Goal: Transaction & Acquisition: Purchase product/service

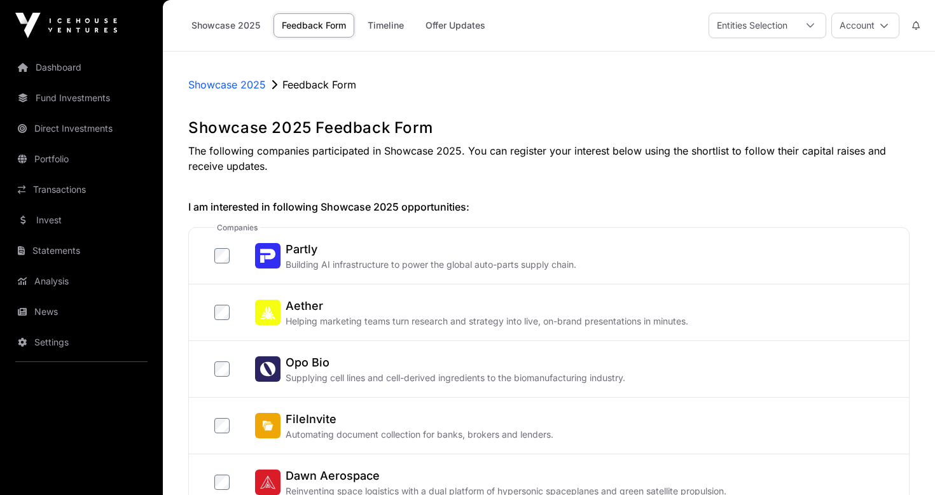
click at [216, 25] on link "Showcase 2025" at bounding box center [225, 25] width 85 height 24
click at [857, 26] on button "Account" at bounding box center [865, 25] width 68 height 25
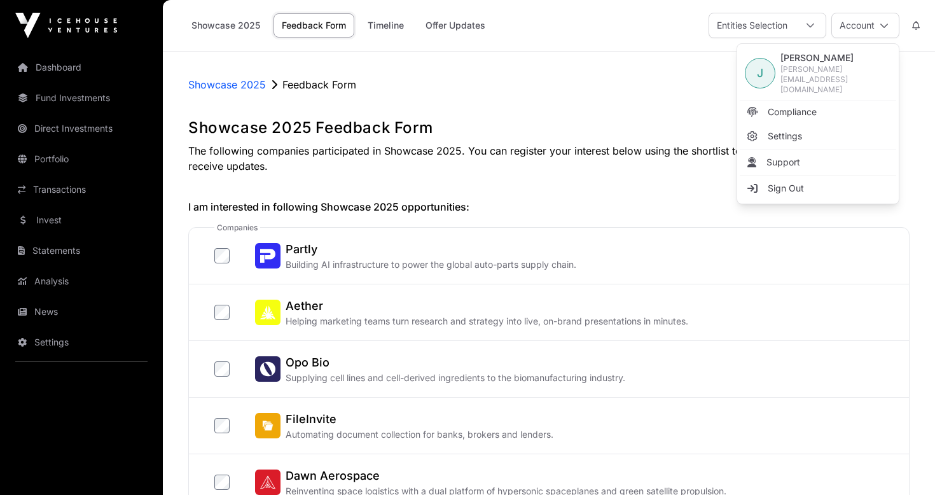
click at [560, 29] on div "Showcase 2025 Feedback Form Timeline Offer Updates Entities Selection Account" at bounding box center [548, 25] width 757 height 51
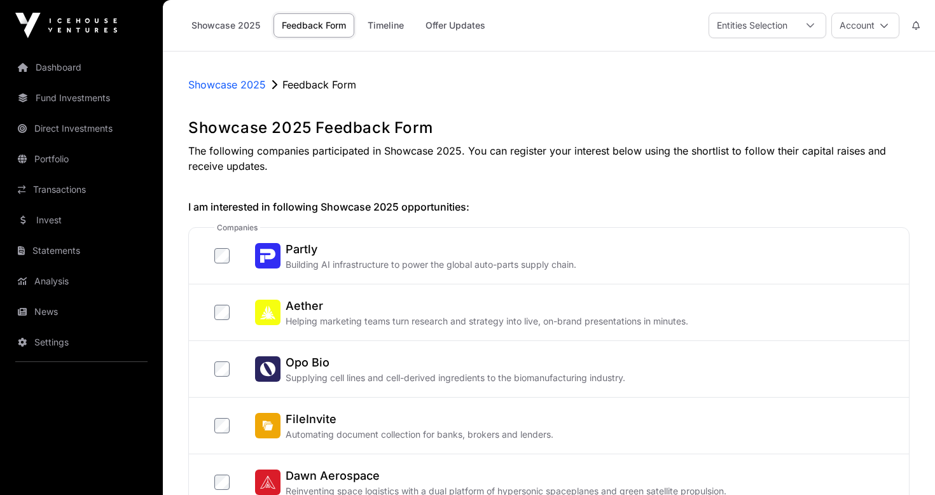
click at [476, 22] on link "Offer Updates" at bounding box center [455, 25] width 76 height 24
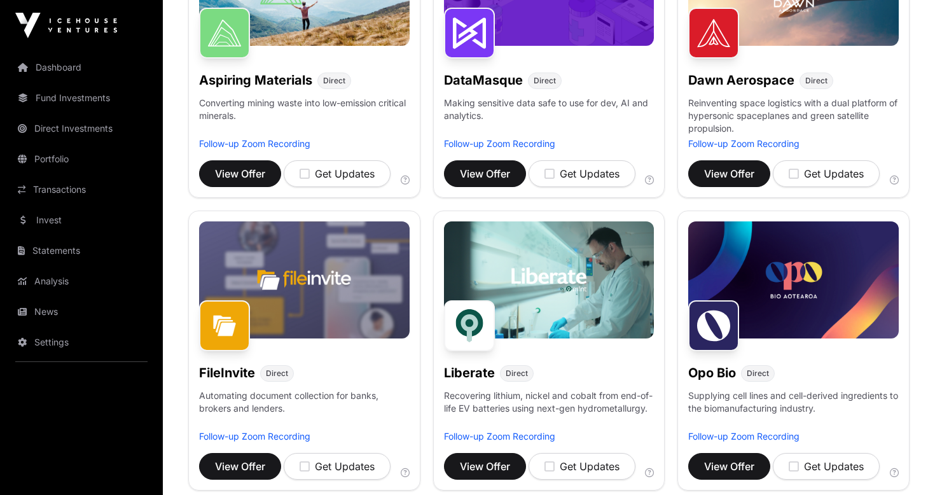
scroll to position [281, 0]
click at [727, 178] on span "View Offer" at bounding box center [729, 173] width 50 height 15
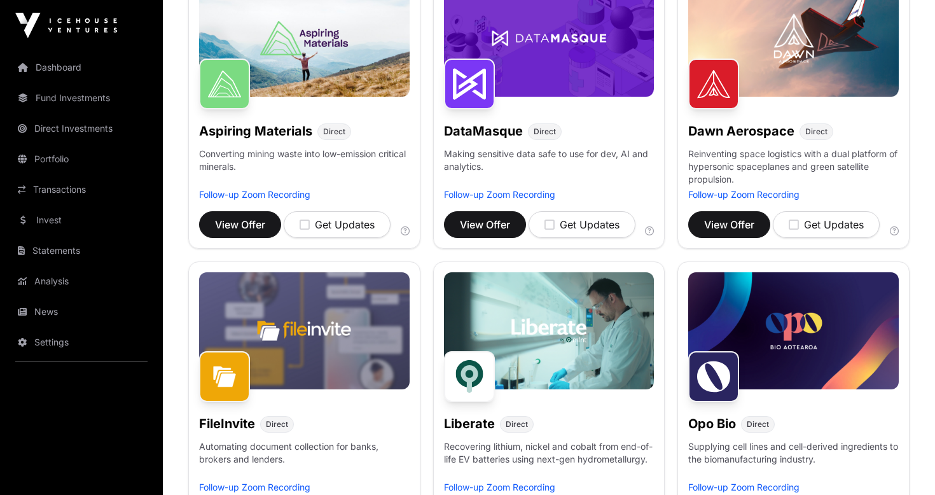
scroll to position [182, 0]
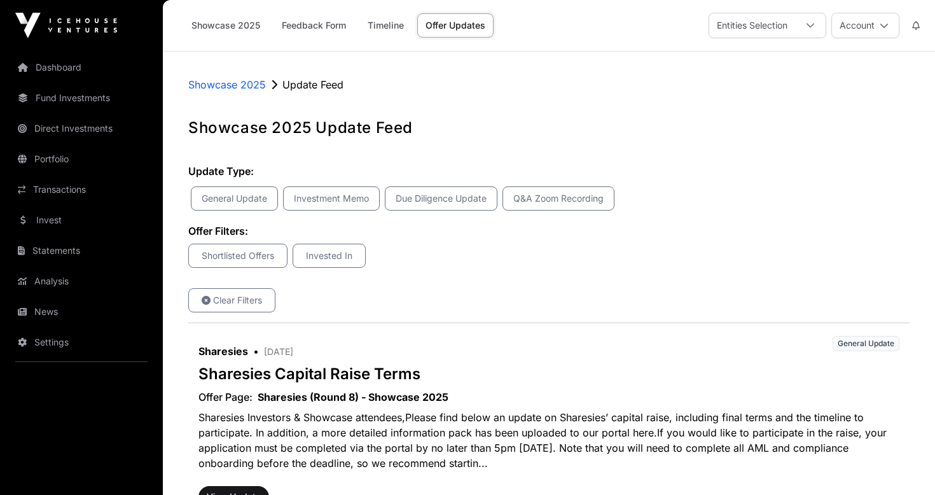
scroll to position [194, 0]
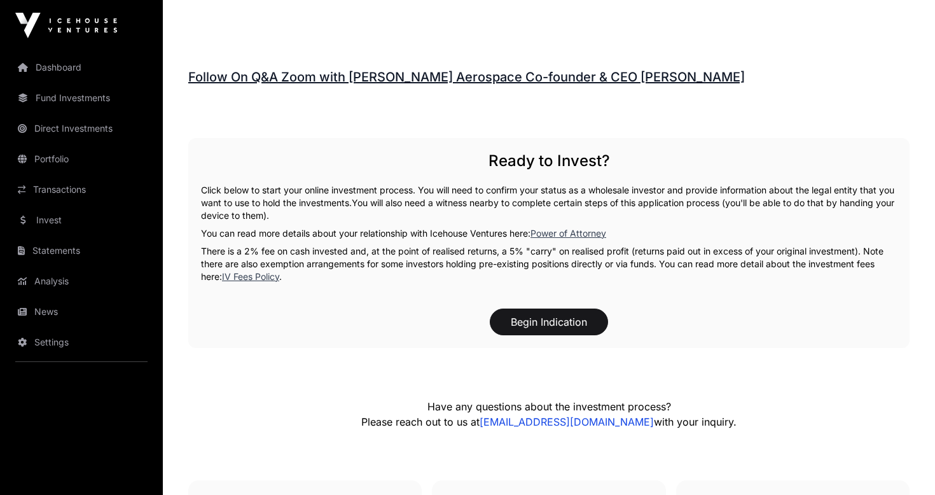
scroll to position [1904, 0]
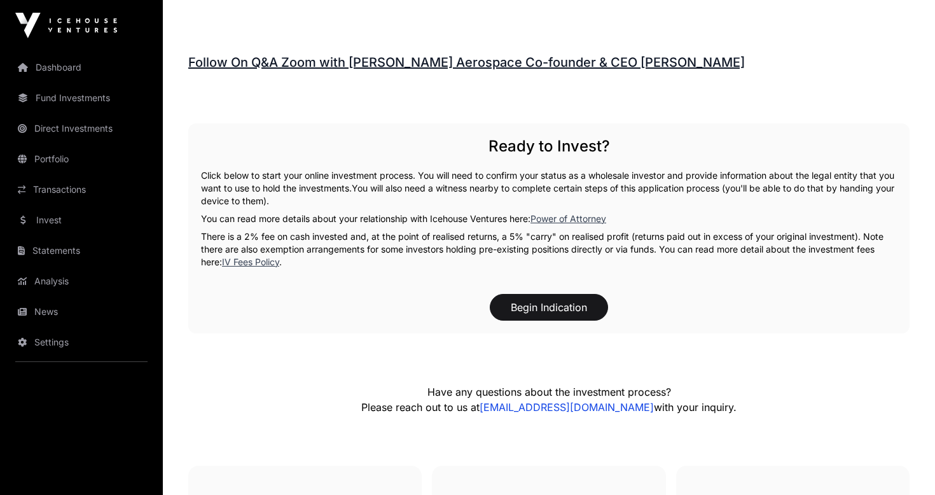
click at [568, 311] on button "Begin Indication" at bounding box center [549, 307] width 118 height 27
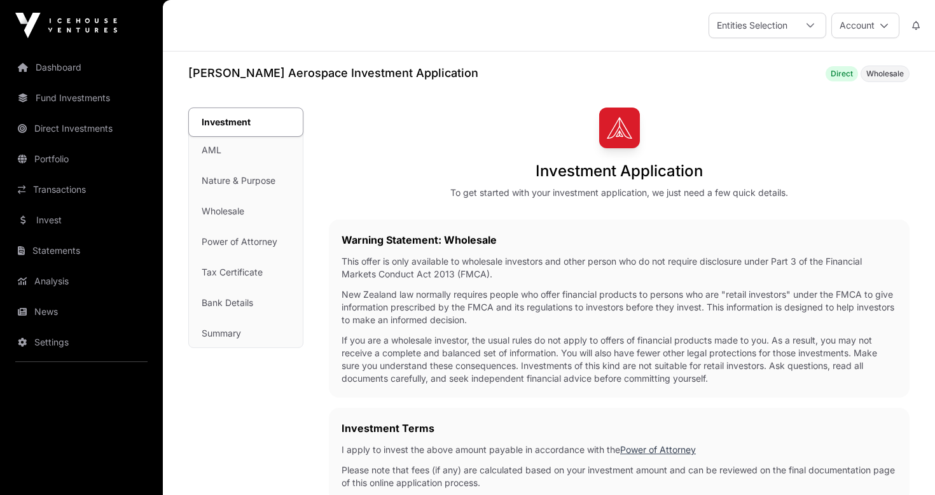
scroll to position [423, 0]
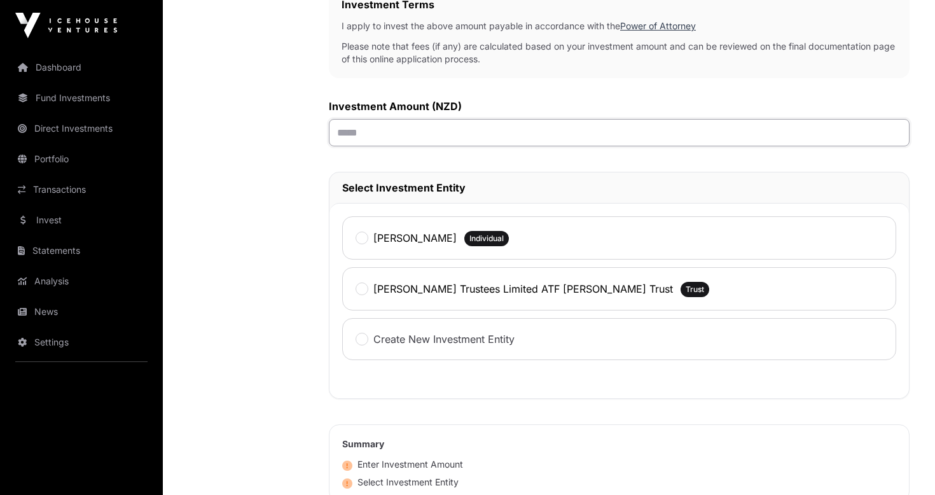
click at [421, 123] on input "text" at bounding box center [619, 132] width 580 height 27
type input "*******"
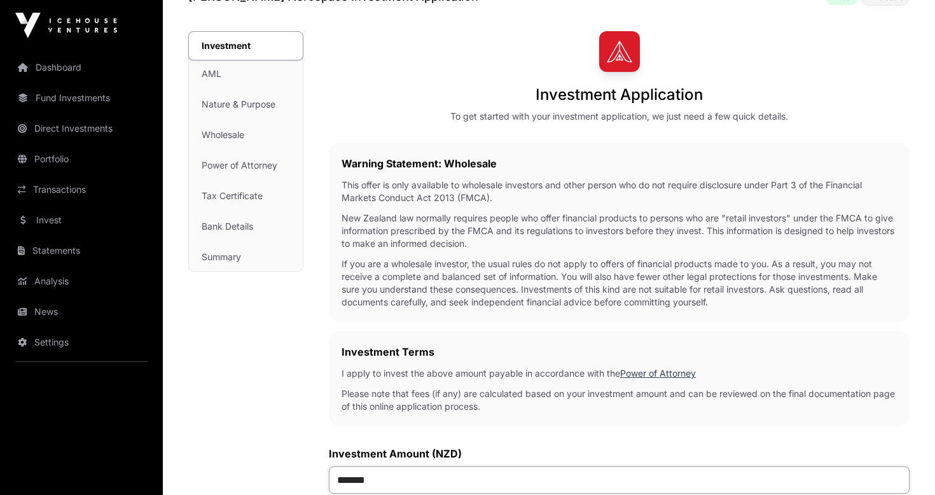
scroll to position [165, 0]
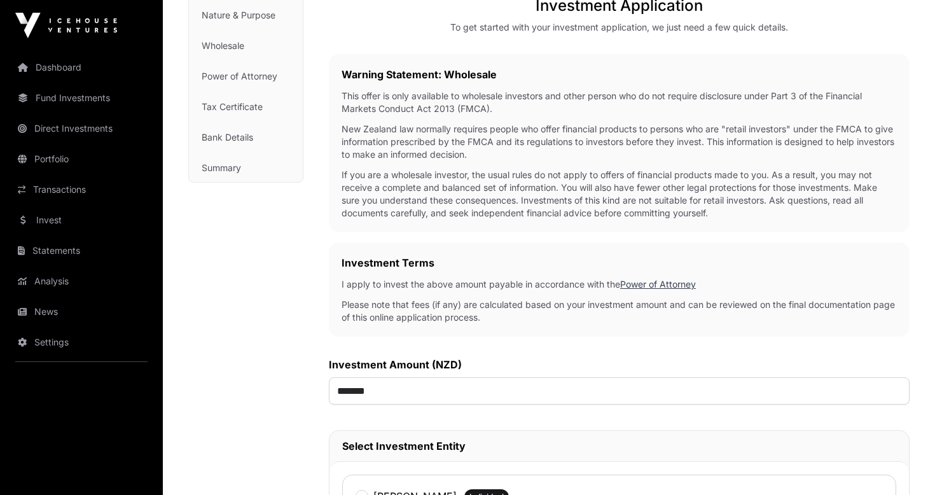
click at [498, 303] on p "Please note that fees (if any) are calculated based on your investment amount a…" at bounding box center [618, 310] width 555 height 25
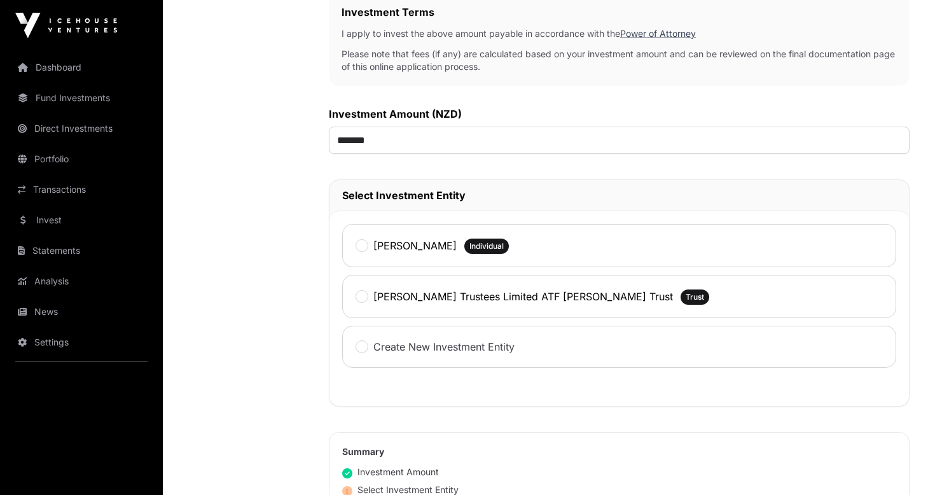
click at [498, 303] on label "[PERSON_NAME] Trustees Limited ATF [PERSON_NAME] Trust" at bounding box center [522, 296] width 299 height 15
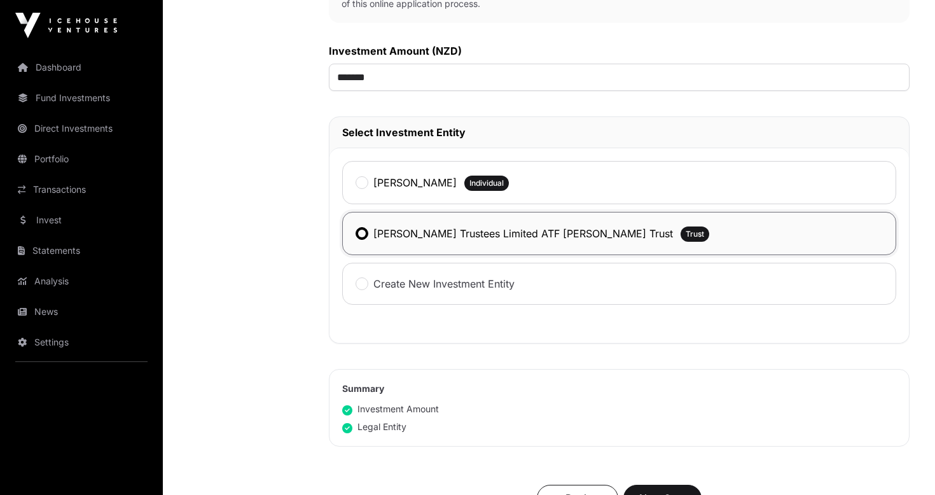
scroll to position [729, 0]
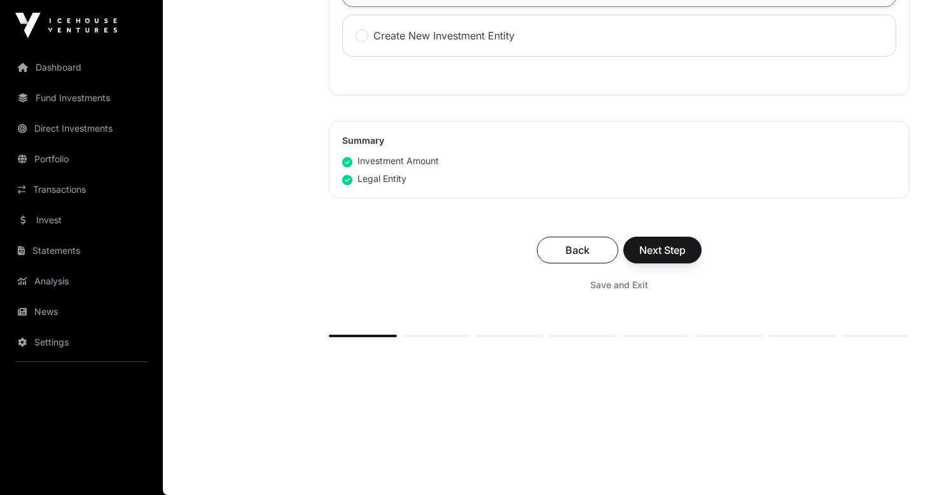
click at [664, 252] on span "Next Step" at bounding box center [662, 249] width 46 height 15
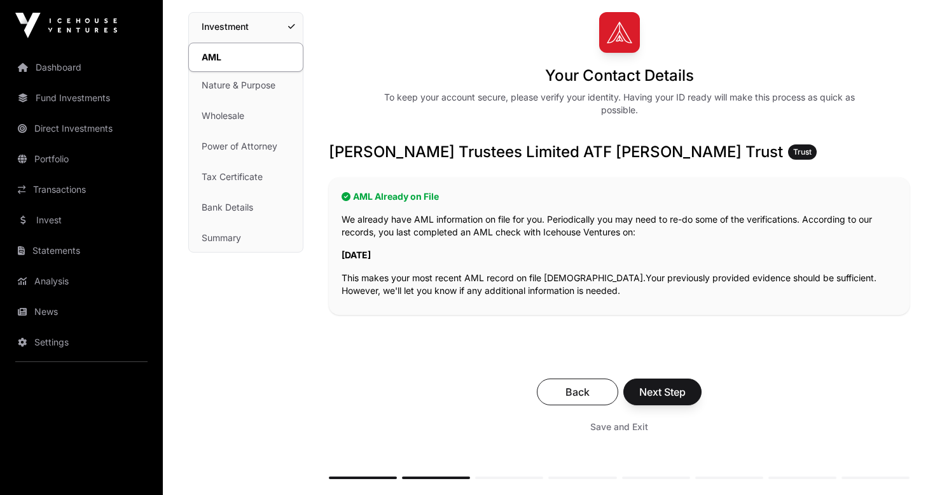
scroll to position [125, 0]
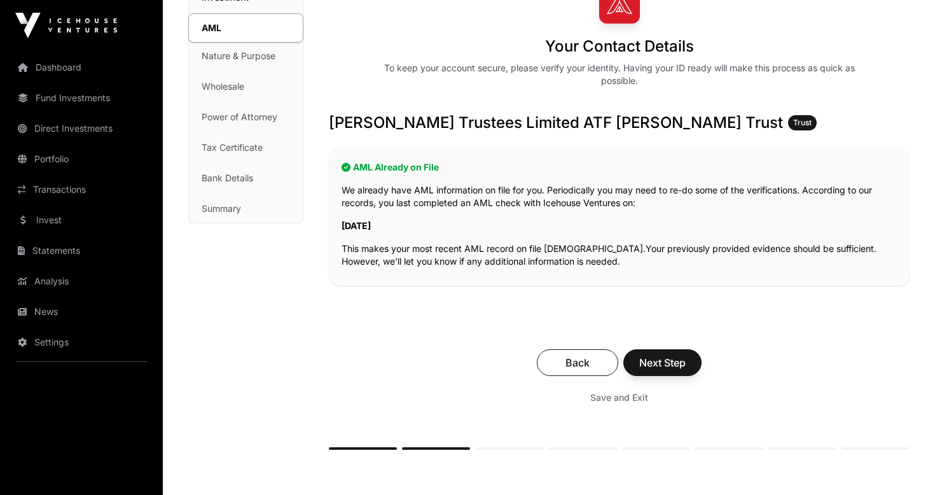
click at [667, 367] on span "Next Step" at bounding box center [662, 362] width 46 height 15
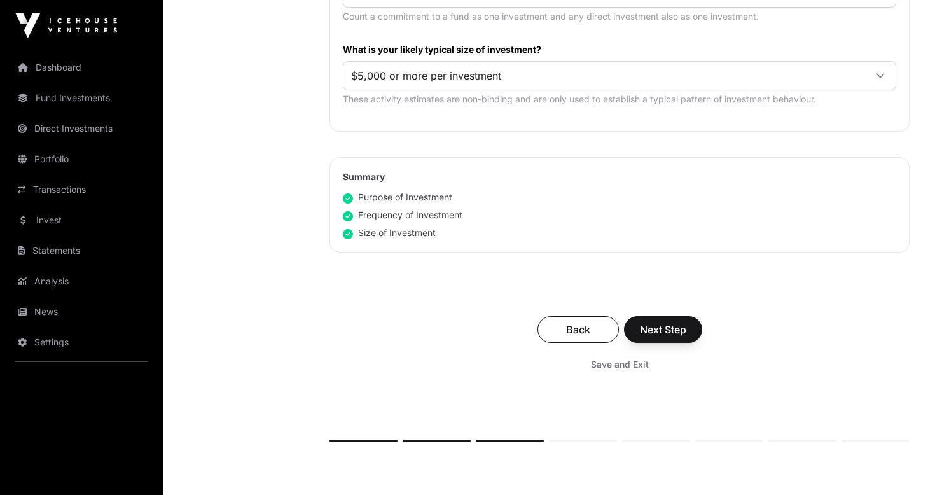
scroll to position [746, 0]
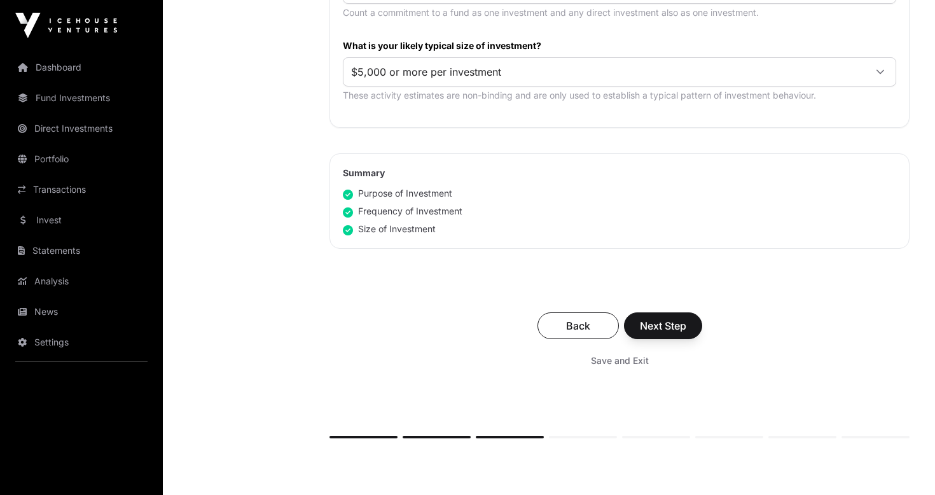
click at [661, 331] on span "Next Step" at bounding box center [663, 325] width 46 height 15
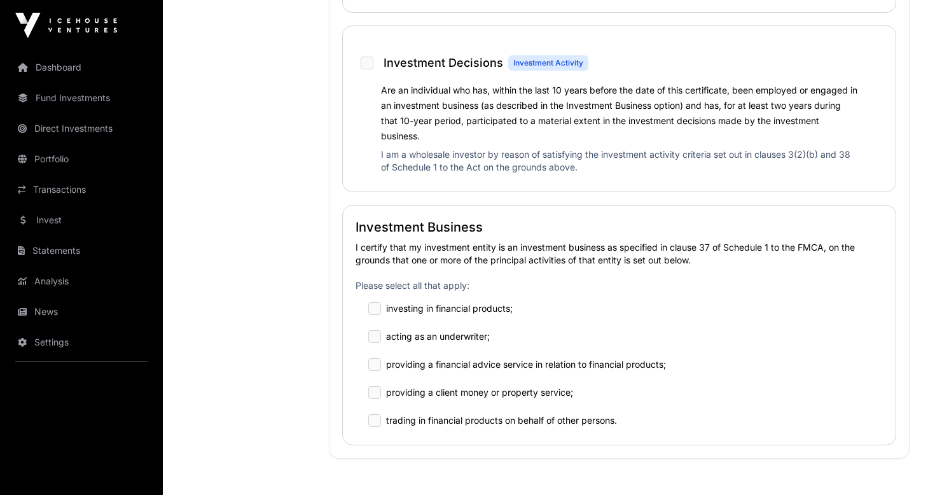
scroll to position [842, 0]
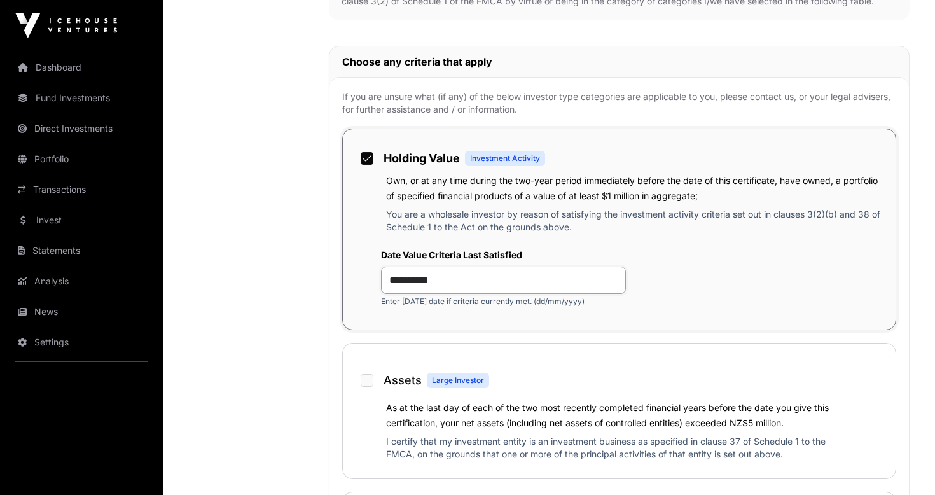
click at [558, 280] on input "**********" at bounding box center [503, 279] width 245 height 27
type input "*"
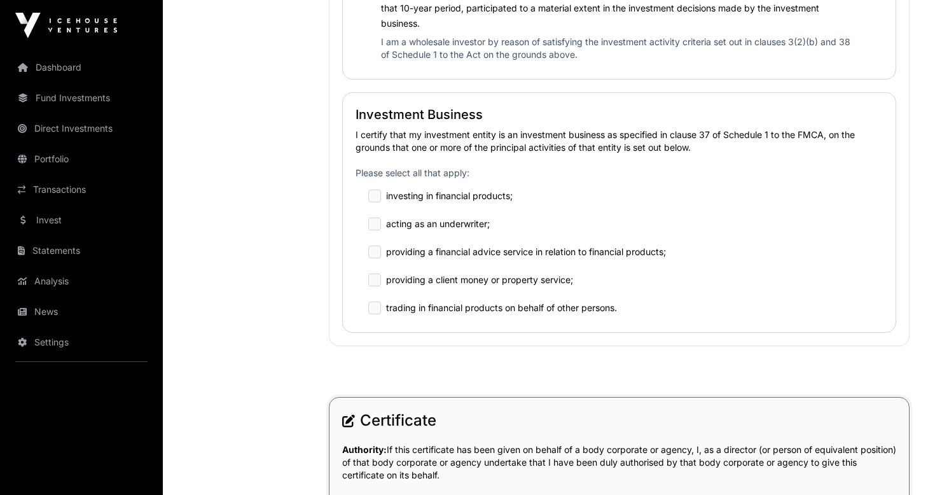
scroll to position [1570, 0]
type input "**********"
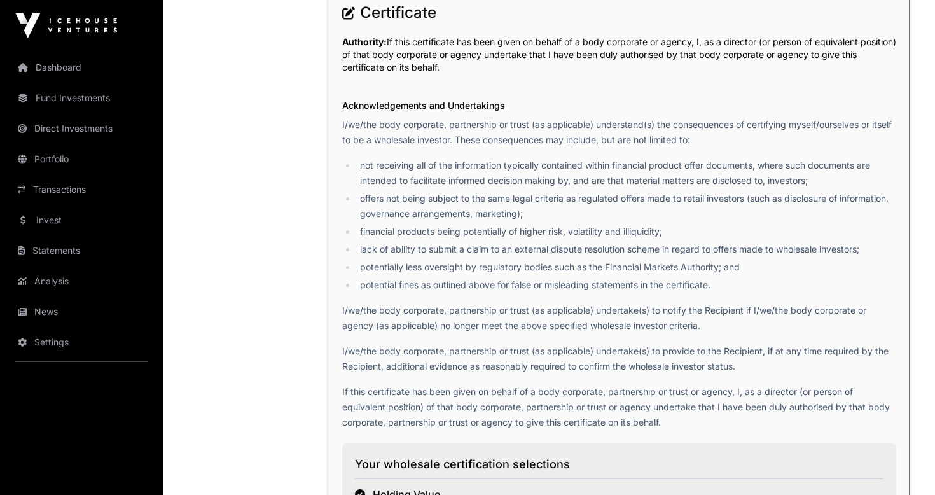
scroll to position [2356, 0]
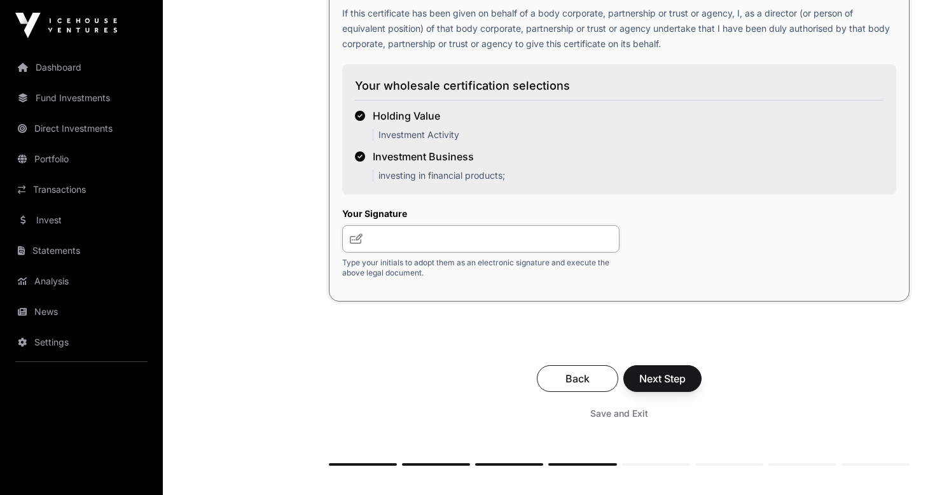
click at [393, 251] on input "text" at bounding box center [480, 238] width 277 height 27
click at [357, 244] on icon at bounding box center [356, 238] width 13 height 10
click at [461, 244] on input "text" at bounding box center [480, 238] width 277 height 27
type input "**"
click at [665, 386] on span "Next Step" at bounding box center [662, 378] width 46 height 15
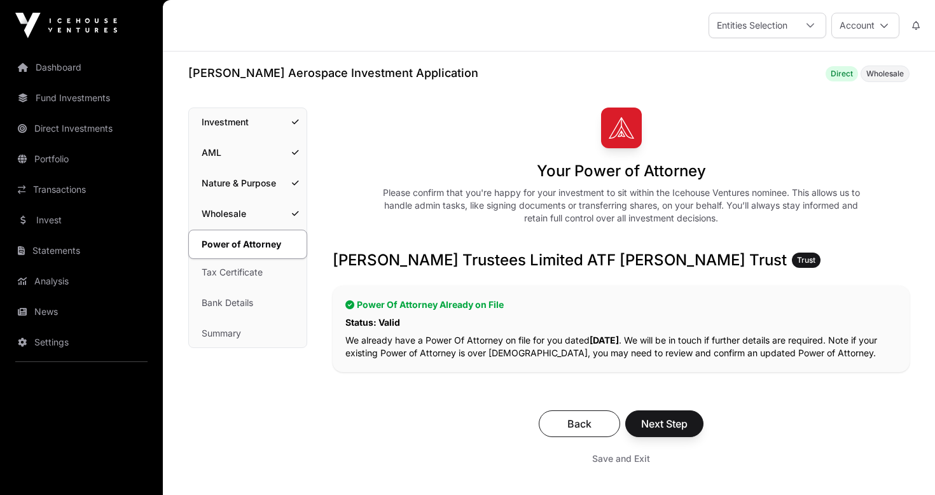
click at [671, 425] on span "Next Step" at bounding box center [664, 423] width 46 height 15
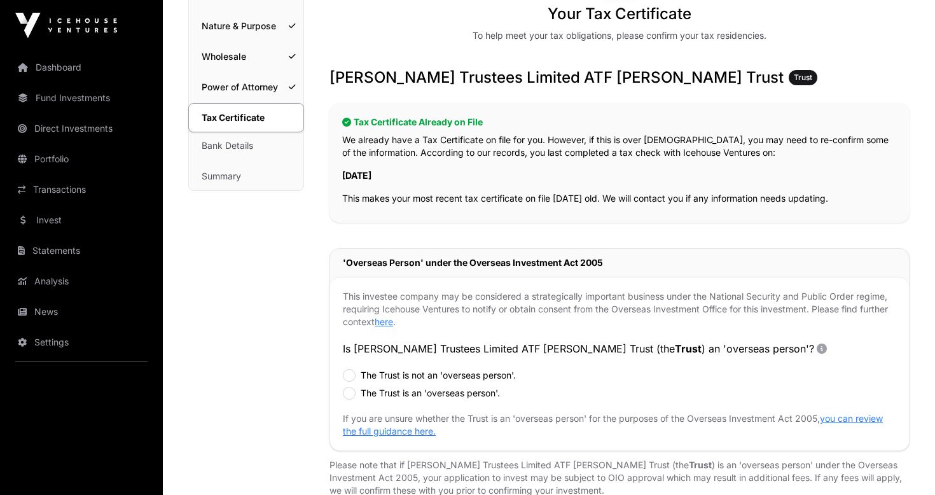
scroll to position [370, 0]
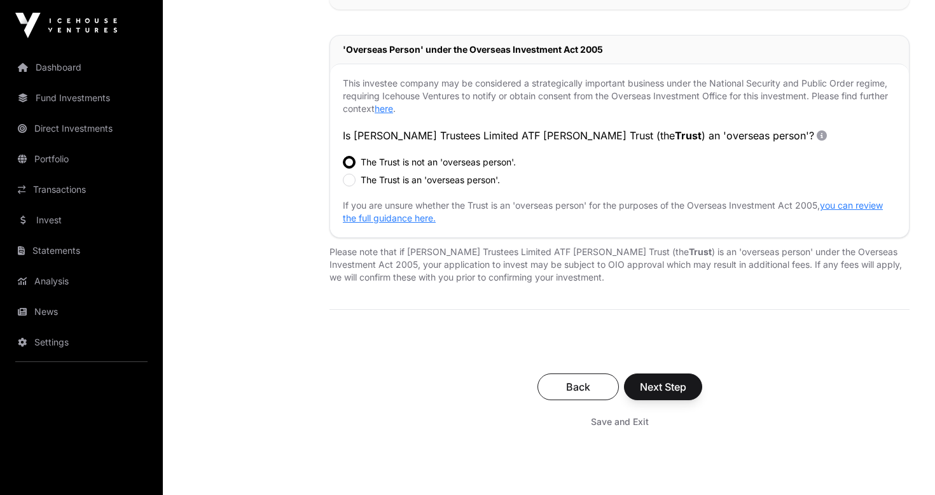
click at [657, 388] on span "Next Step" at bounding box center [663, 386] width 46 height 15
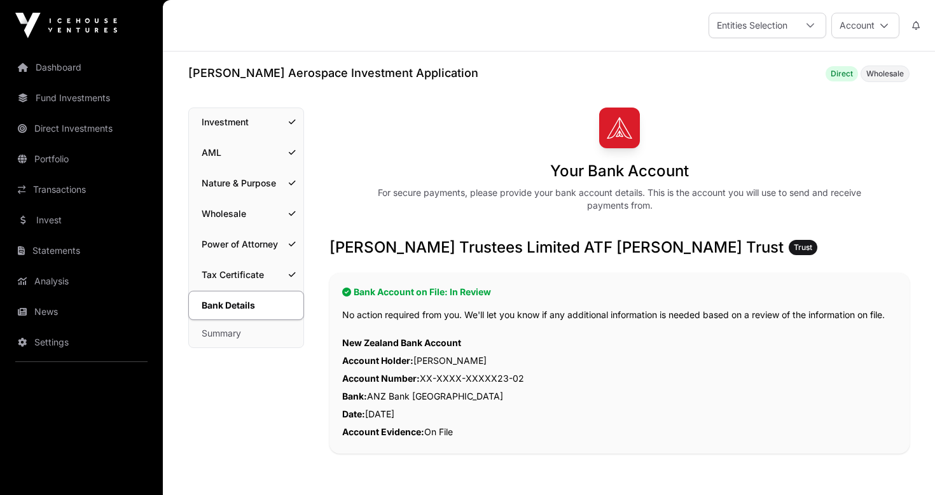
scroll to position [254, 0]
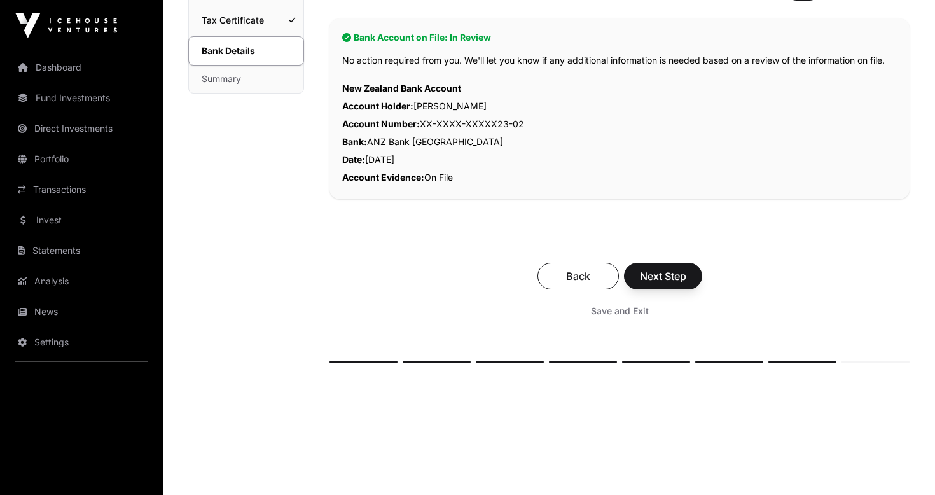
click at [675, 279] on span "Next Step" at bounding box center [663, 275] width 46 height 15
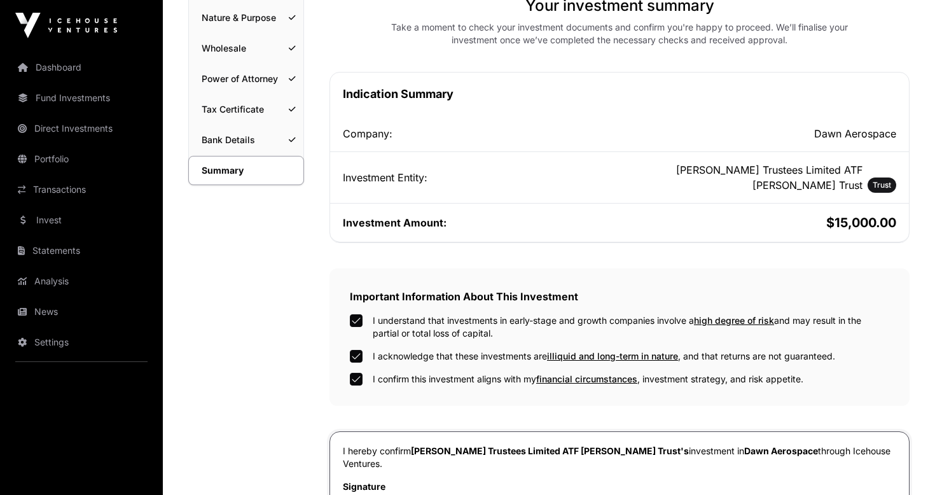
scroll to position [347, 0]
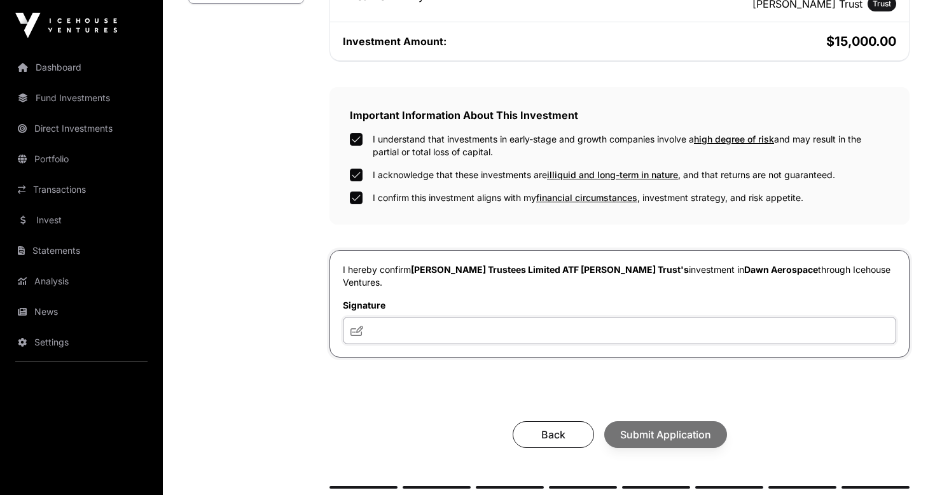
click at [376, 335] on input "text" at bounding box center [619, 330] width 553 height 27
type input "**"
click at [659, 444] on button "Submit Application" at bounding box center [665, 434] width 123 height 27
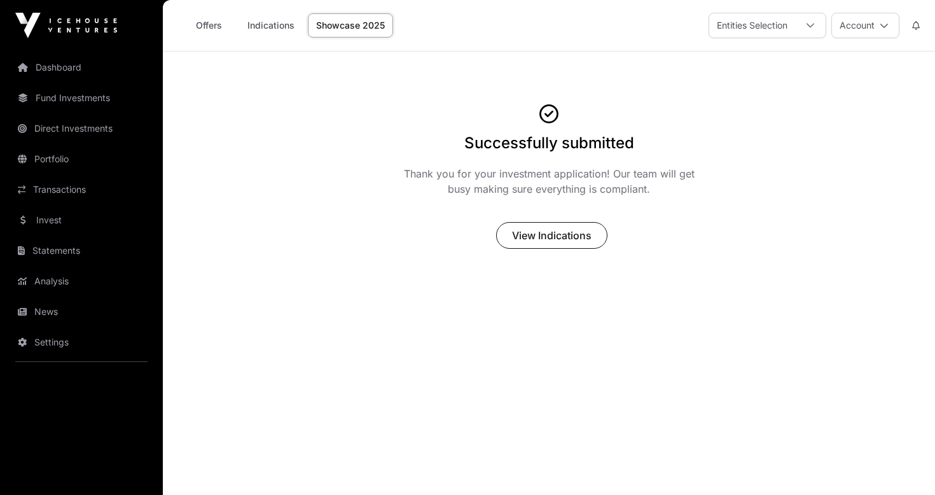
click at [534, 234] on span "View Indications" at bounding box center [551, 235] width 79 height 15
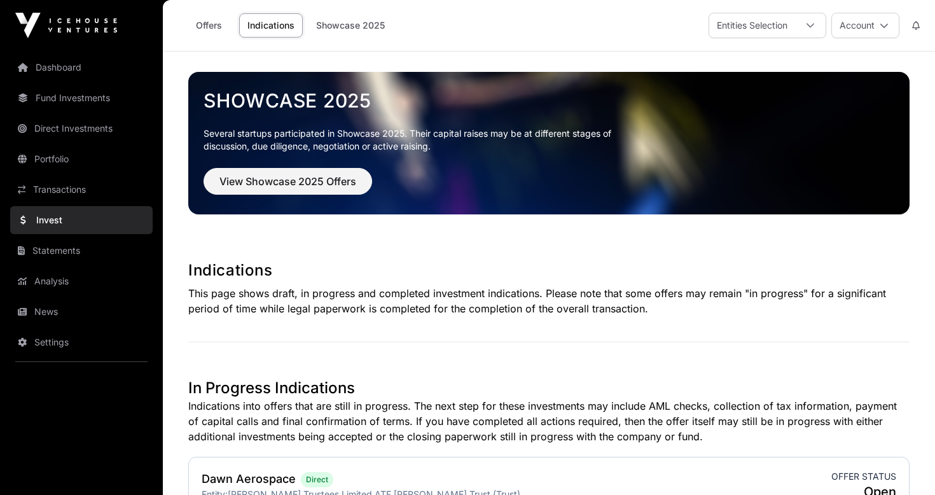
click at [44, 221] on link "Invest" at bounding box center [81, 220] width 142 height 28
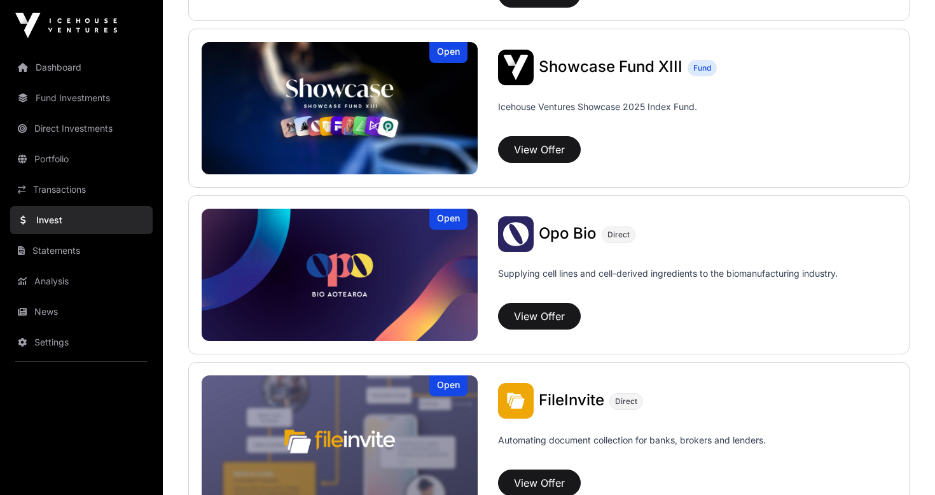
scroll to position [466, 0]
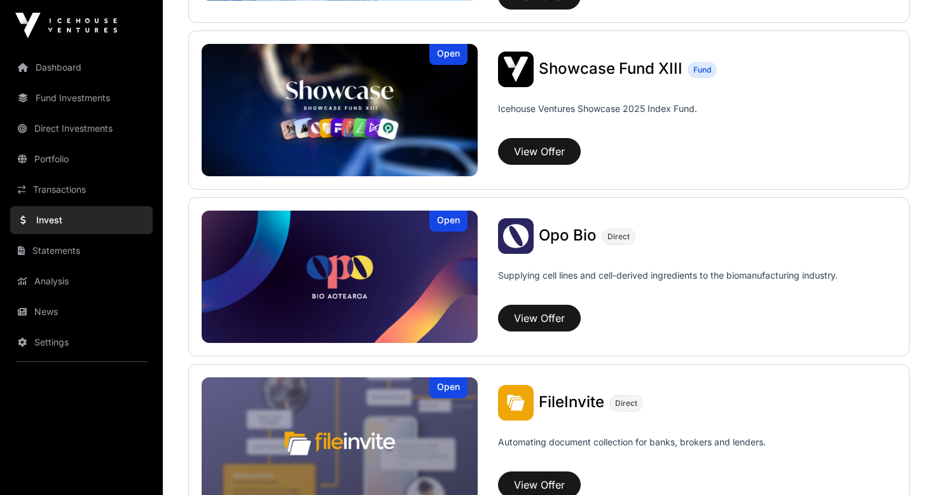
click at [528, 322] on button "View Offer" at bounding box center [539, 318] width 83 height 27
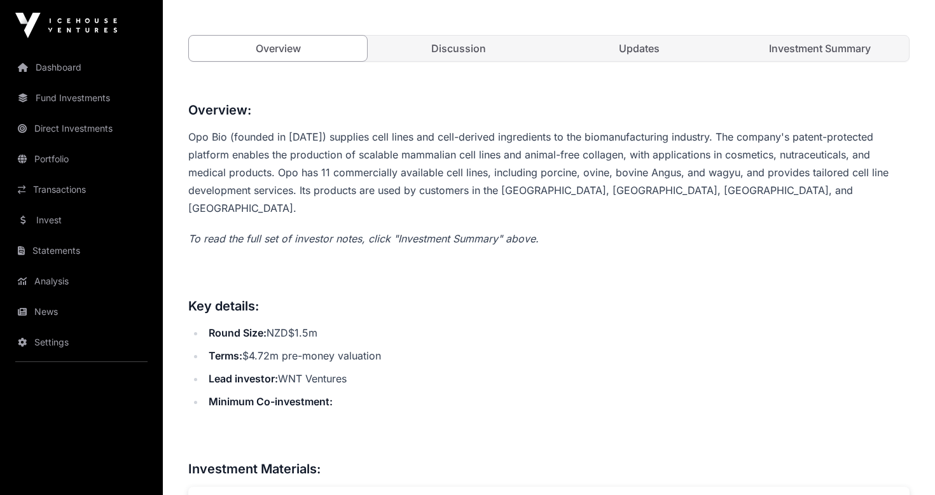
scroll to position [450, 0]
click at [829, 50] on link "Investment Summary" at bounding box center [820, 48] width 178 height 25
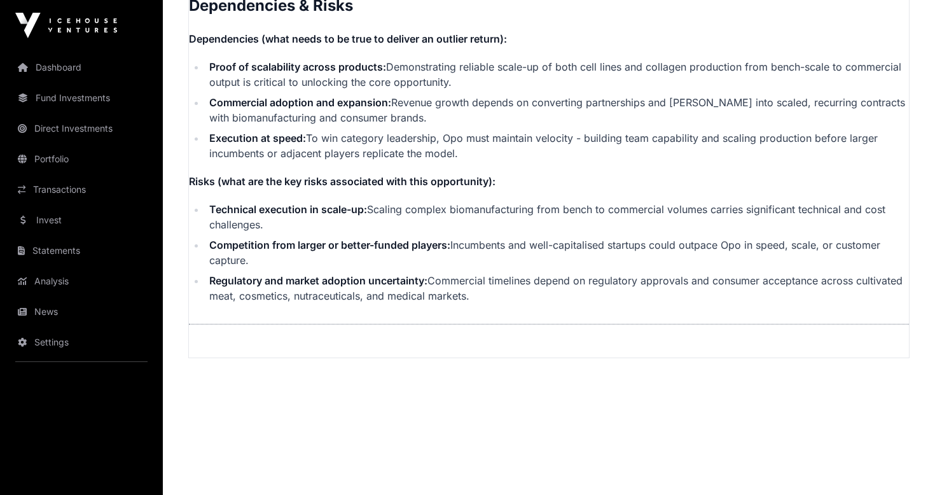
scroll to position [2765, 0]
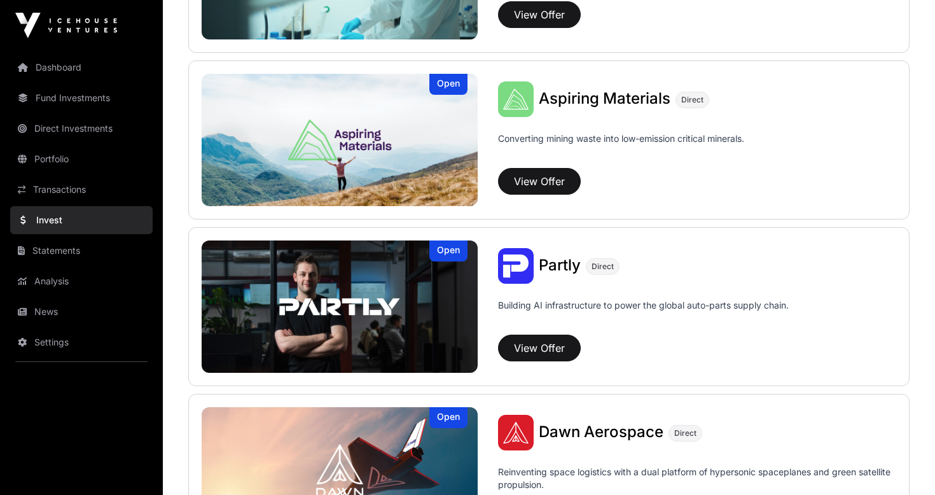
scroll to position [1218, 0]
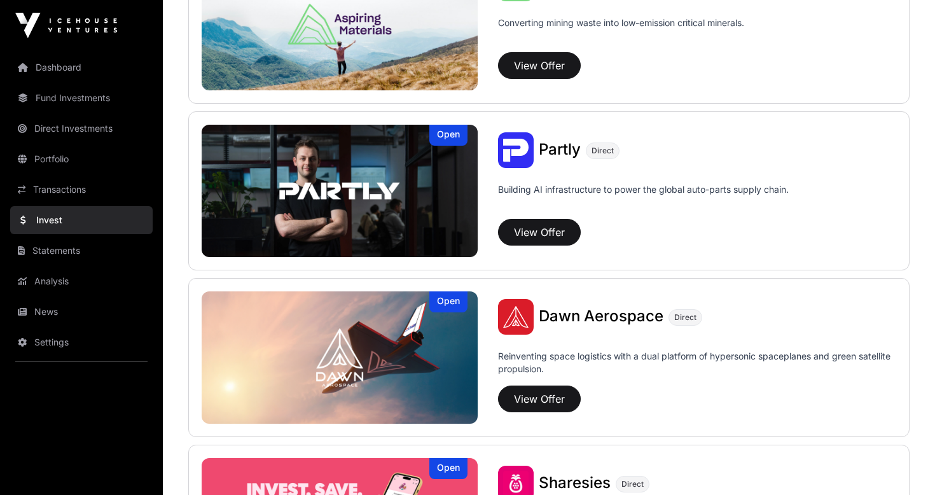
click at [536, 230] on button "View Offer" at bounding box center [539, 232] width 83 height 27
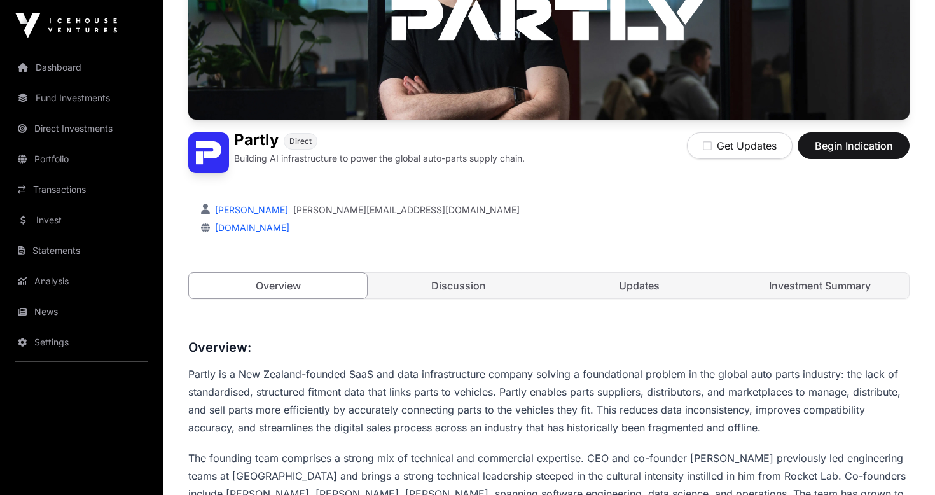
scroll to position [222, 0]
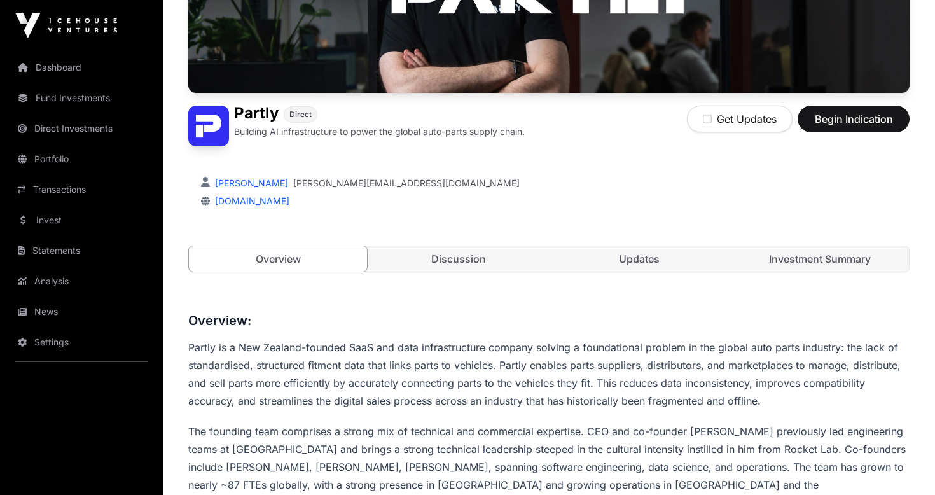
click at [802, 258] on link "Investment Summary" at bounding box center [820, 258] width 178 height 25
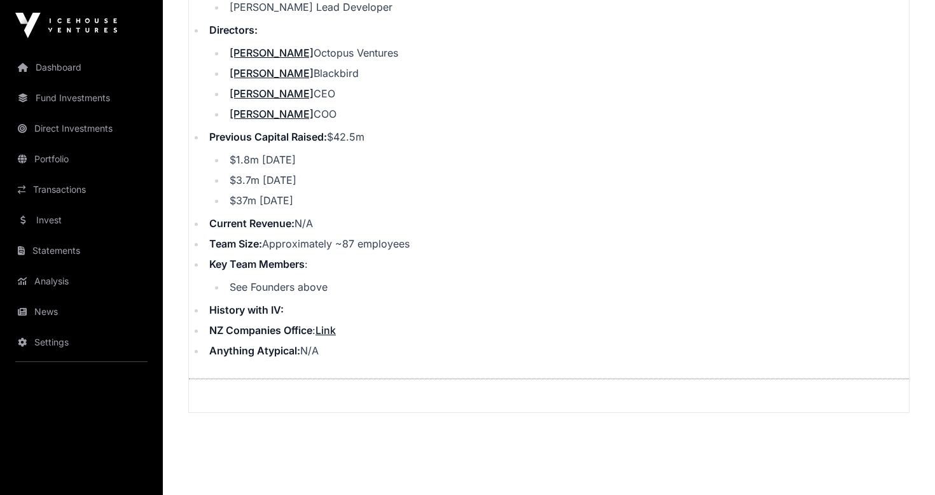
scroll to position [1520, 0]
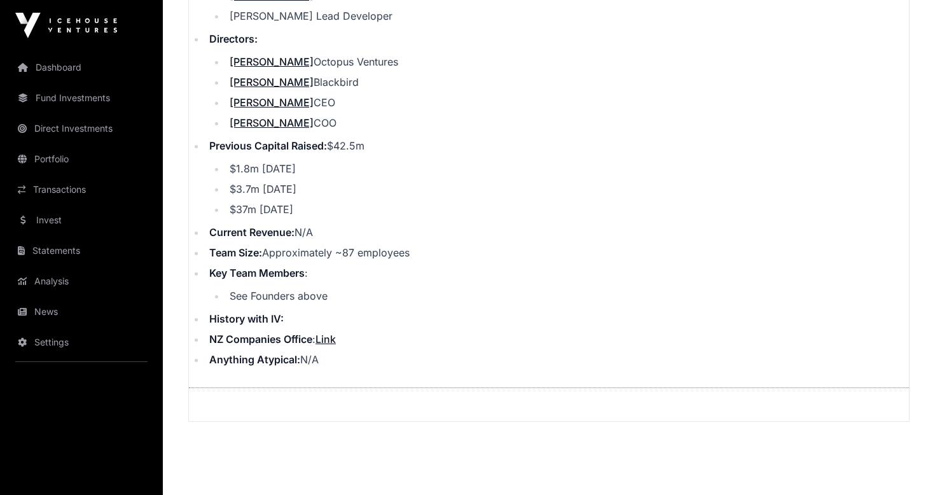
scroll to position [222, 0]
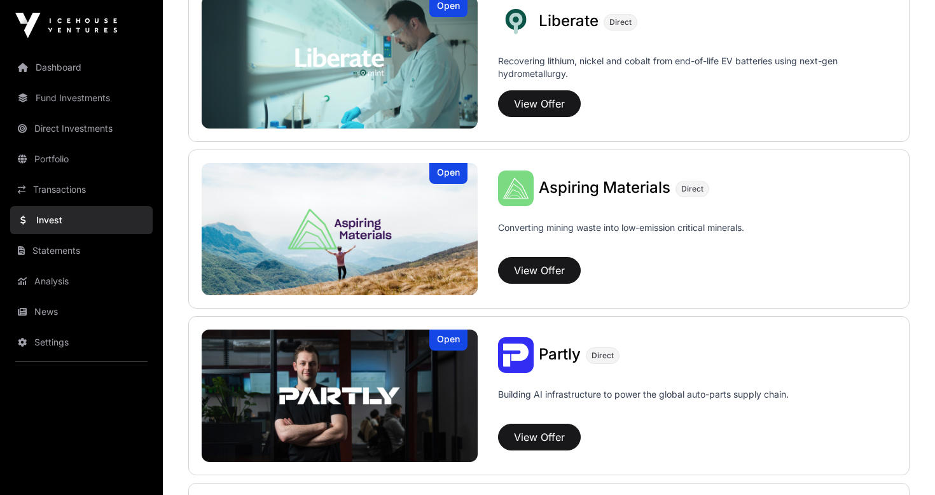
scroll to position [1001, 0]
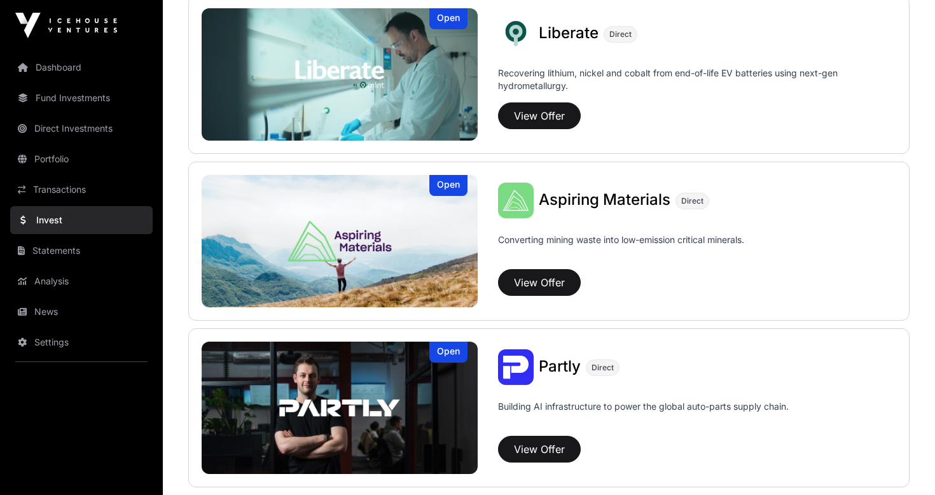
click at [539, 118] on button "View Offer" at bounding box center [539, 115] width 83 height 27
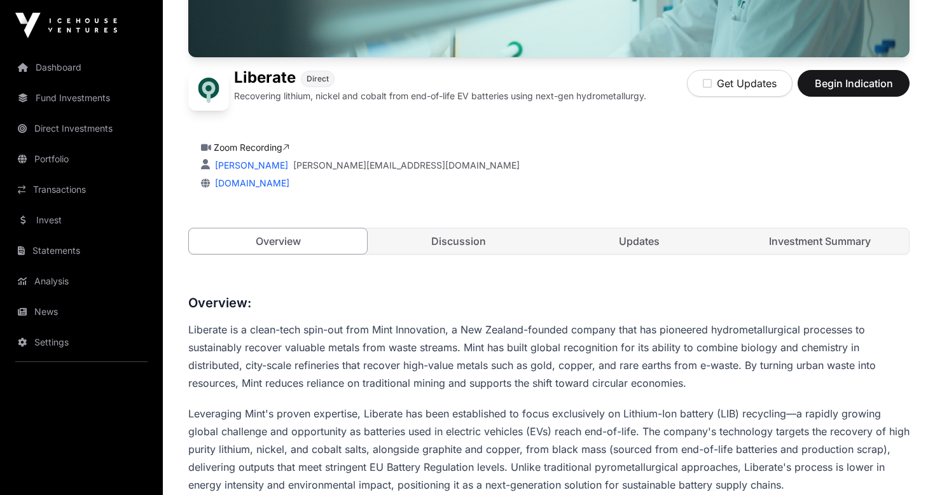
scroll to position [264, 0]
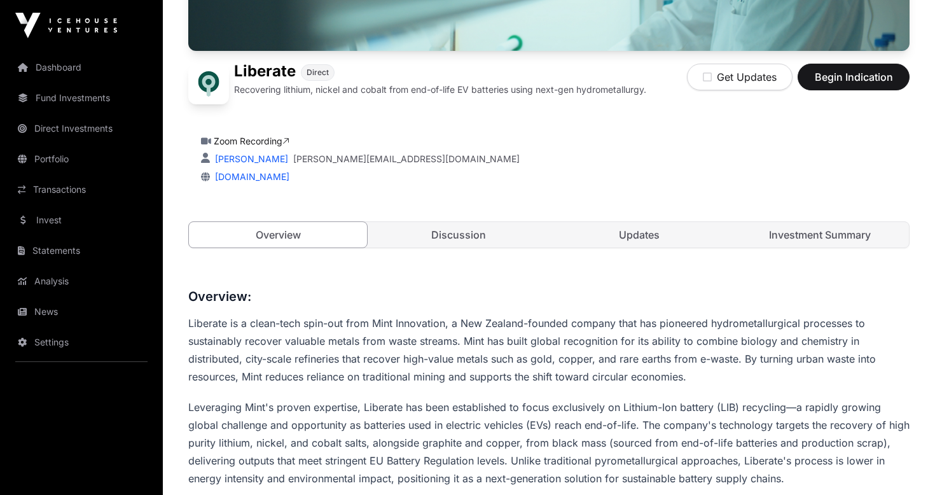
click at [821, 233] on link "Investment Summary" at bounding box center [820, 234] width 178 height 25
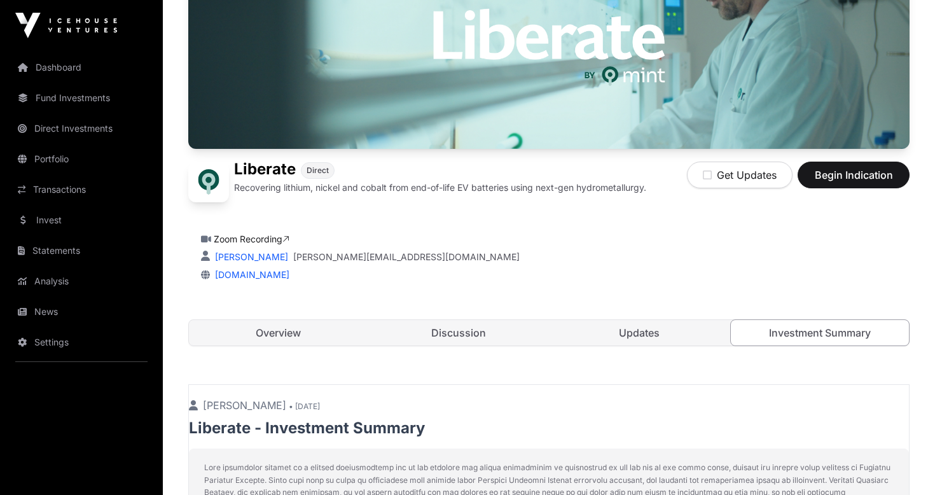
scroll to position [167, 0]
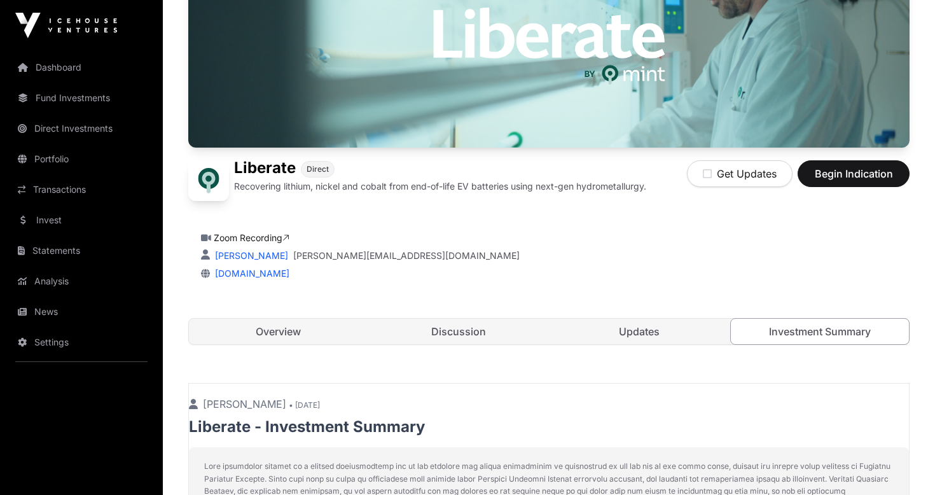
click at [284, 336] on link "Overview" at bounding box center [278, 331] width 178 height 25
